Goal: Task Accomplishment & Management: Use online tool/utility

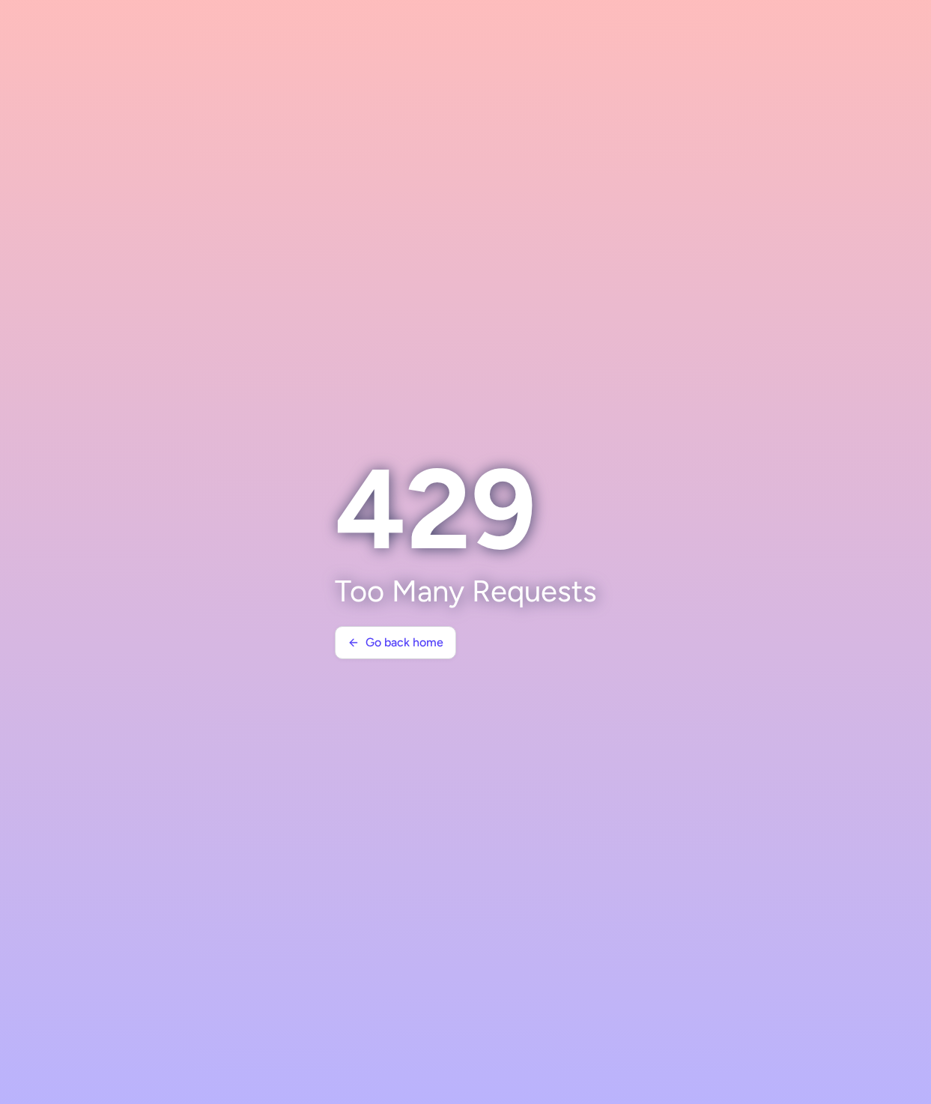
click at [677, 139] on section at bounding box center [465, 552] width 931 height 1104
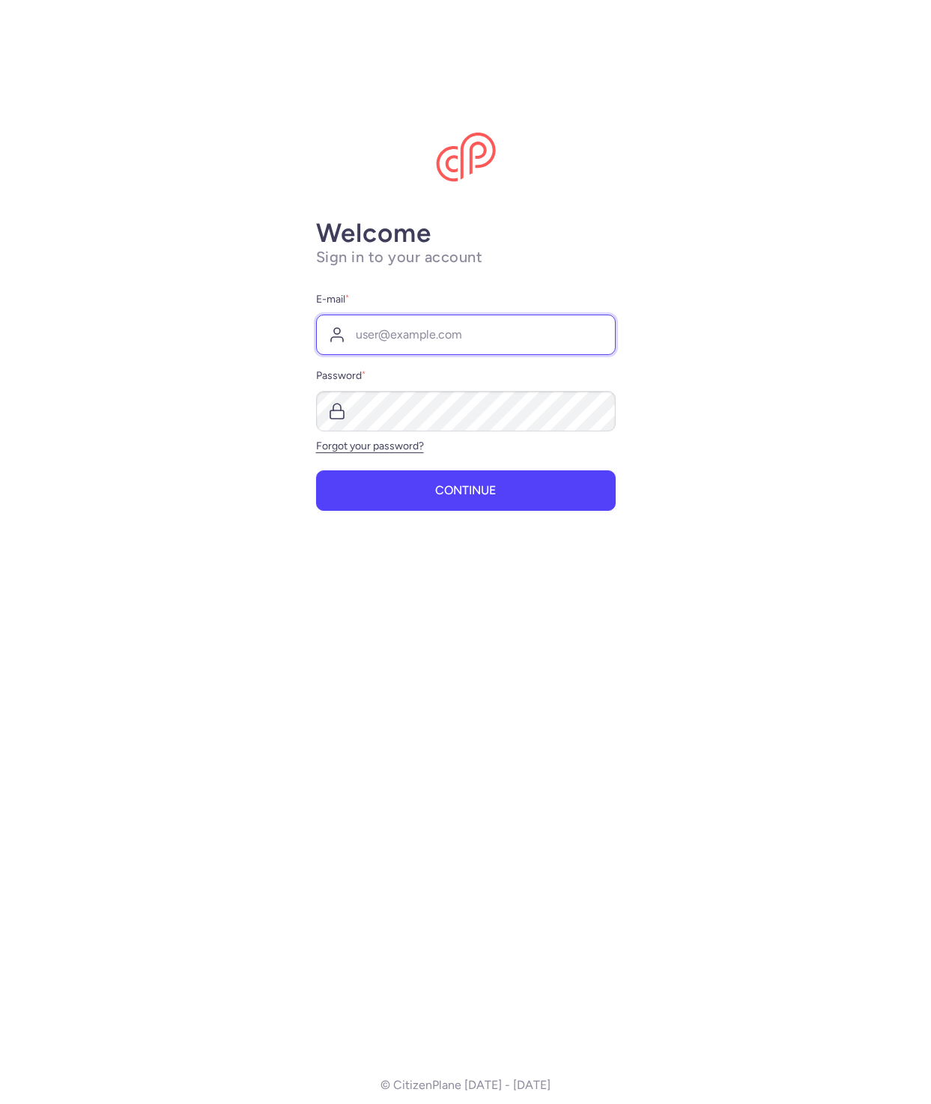
click at [392, 318] on input "E-mail *" at bounding box center [466, 335] width 300 height 40
type input "[PERSON_NAME][EMAIL_ADDRESS][DOMAIN_NAME]"
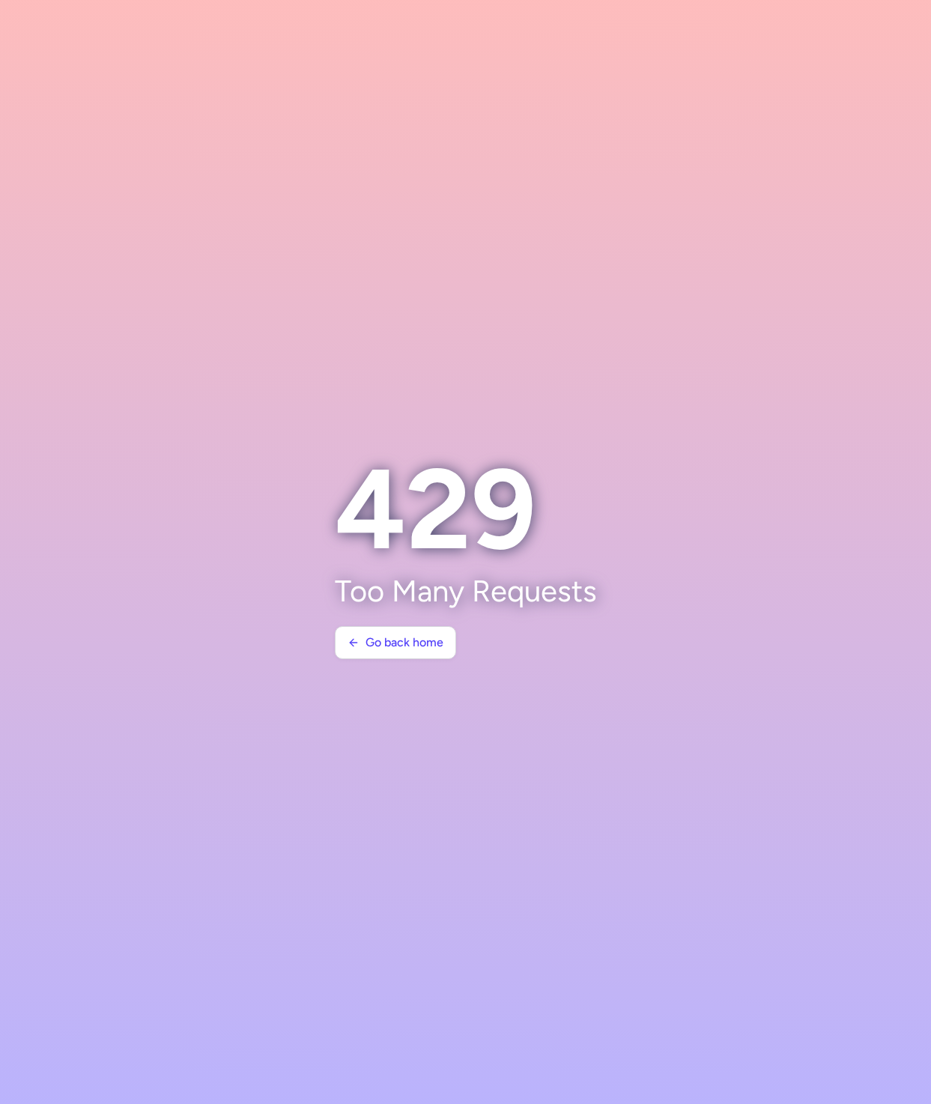
click at [721, 155] on section at bounding box center [465, 552] width 931 height 1104
